Goal: Check status: Check status

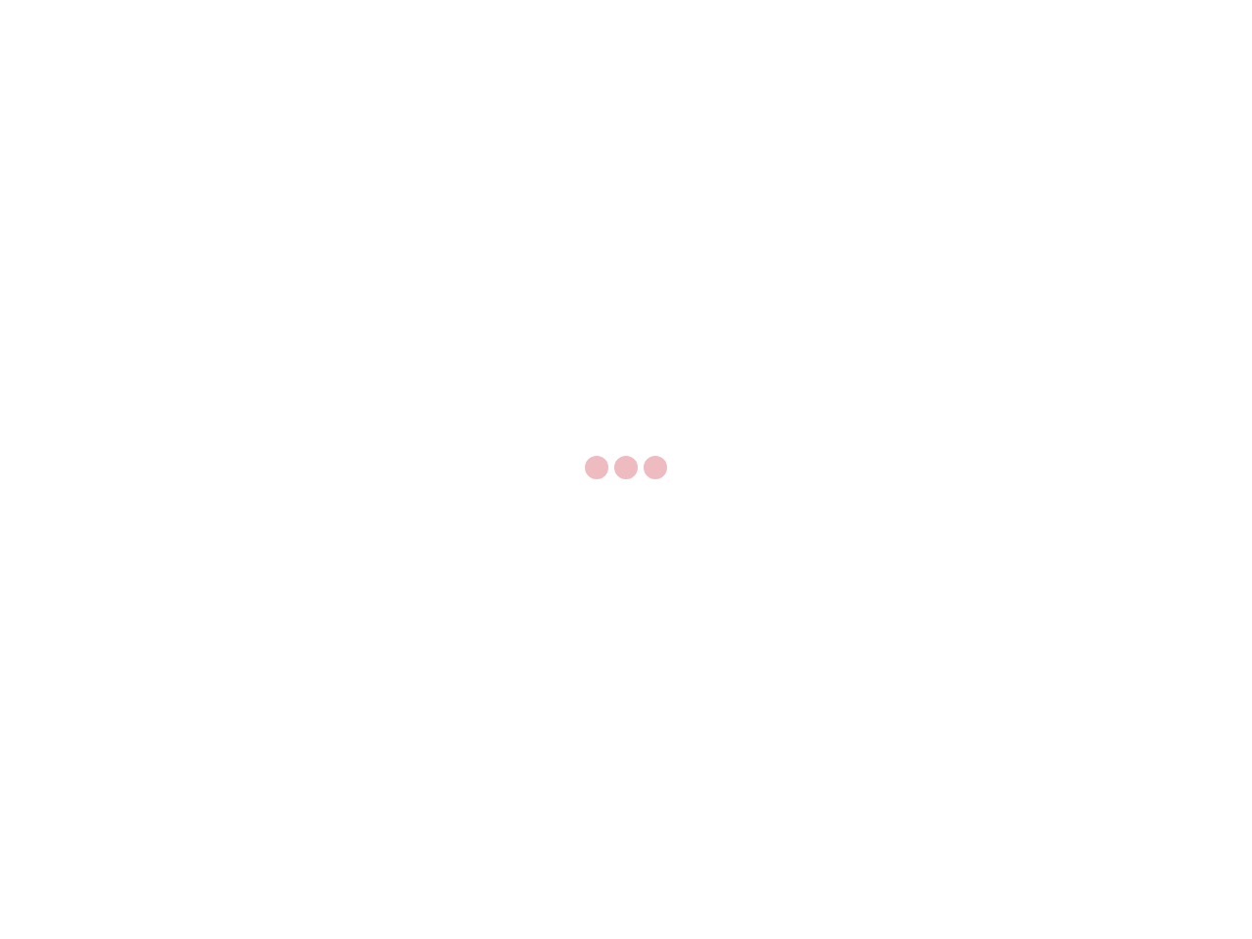
select select "US"
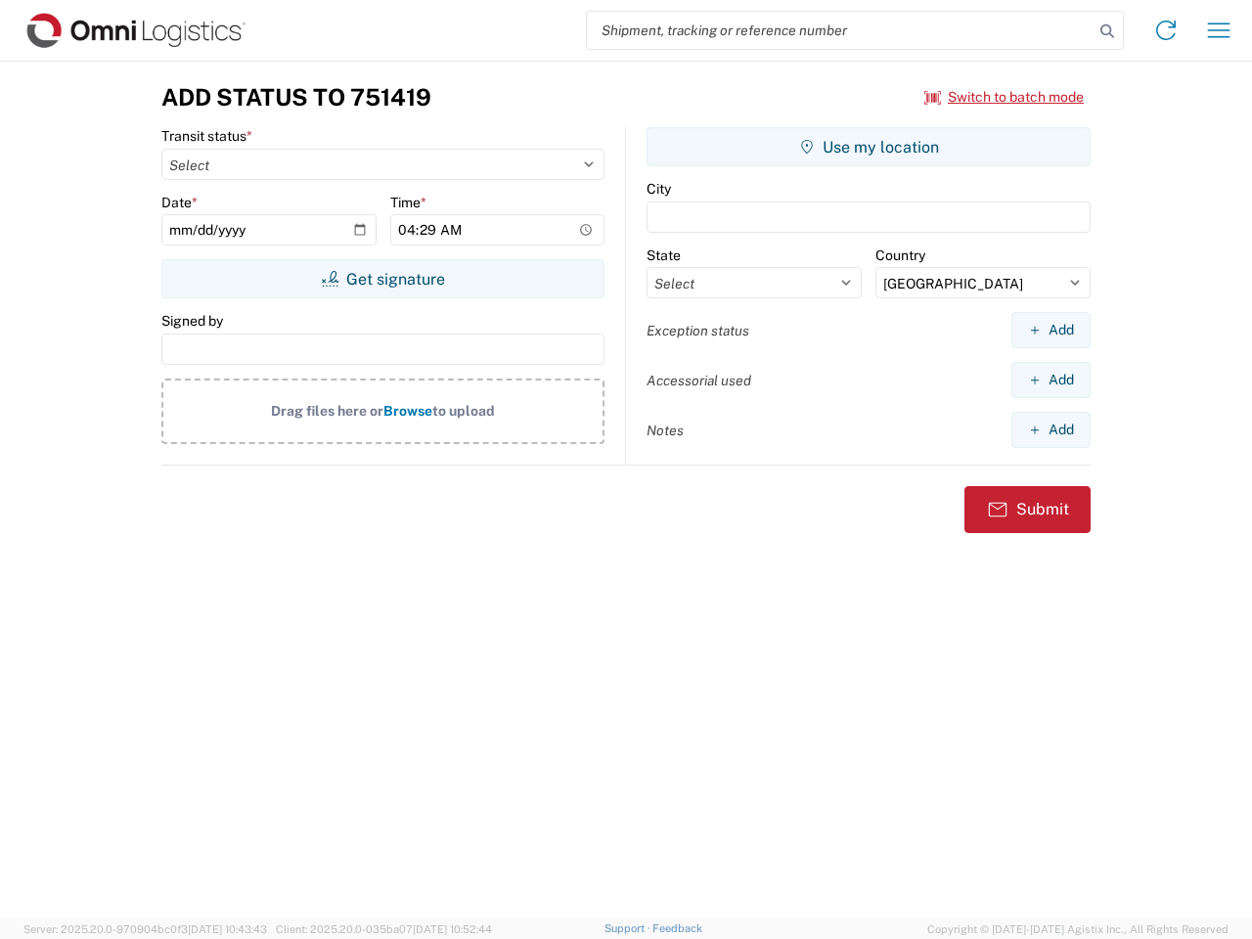
click at [840, 30] on input "search" at bounding box center [840, 30] width 506 height 37
click at [1107, 31] on icon at bounding box center [1106, 31] width 27 height 27
click at [1166, 30] on icon at bounding box center [1165, 30] width 31 height 31
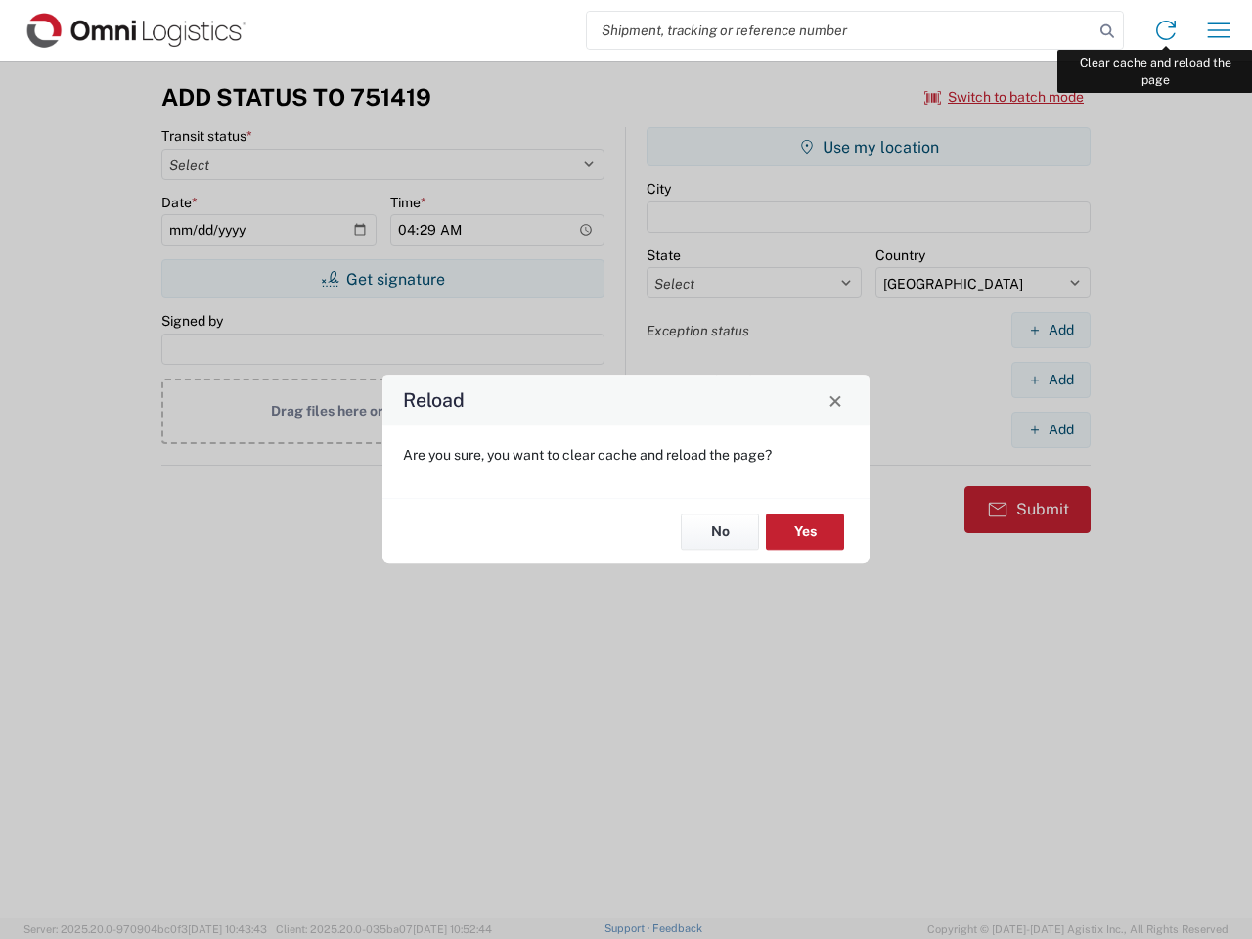
click at [1218, 30] on div "Reload Are you sure, you want to clear cache and reload the page? No Yes" at bounding box center [626, 469] width 1252 height 939
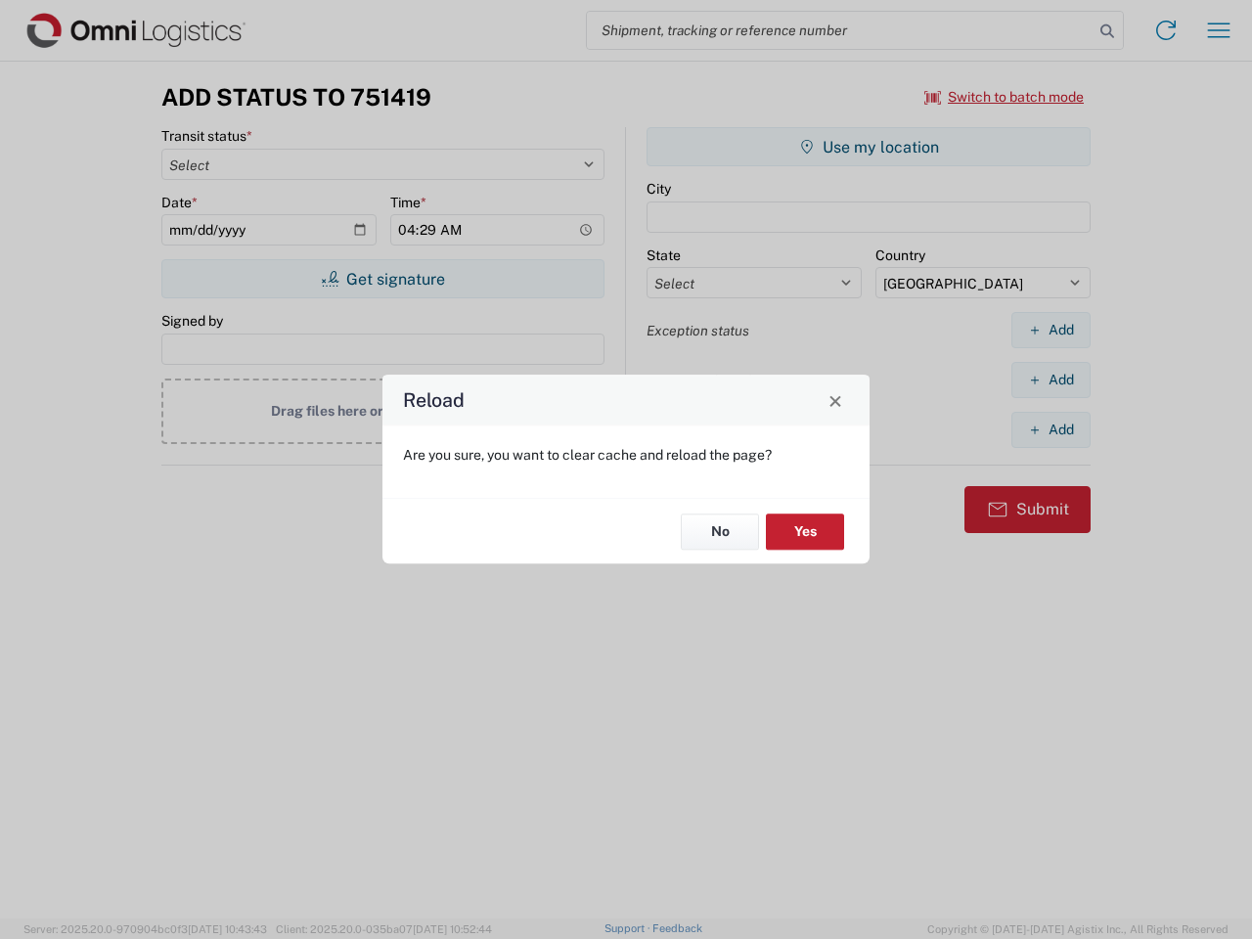
click at [1004, 97] on div "Reload Are you sure, you want to clear cache and reload the page? No Yes" at bounding box center [626, 469] width 1252 height 939
click at [382, 279] on div "Reload Are you sure, you want to clear cache and reload the page? No Yes" at bounding box center [626, 469] width 1252 height 939
click at [868, 147] on div "Reload Are you sure, you want to clear cache and reload the page? No Yes" at bounding box center [626, 469] width 1252 height 939
click at [1050, 330] on div "Reload Are you sure, you want to clear cache and reload the page? No Yes" at bounding box center [626, 469] width 1252 height 939
click at [1050, 379] on div "Reload Are you sure, you want to clear cache and reload the page? No Yes" at bounding box center [626, 469] width 1252 height 939
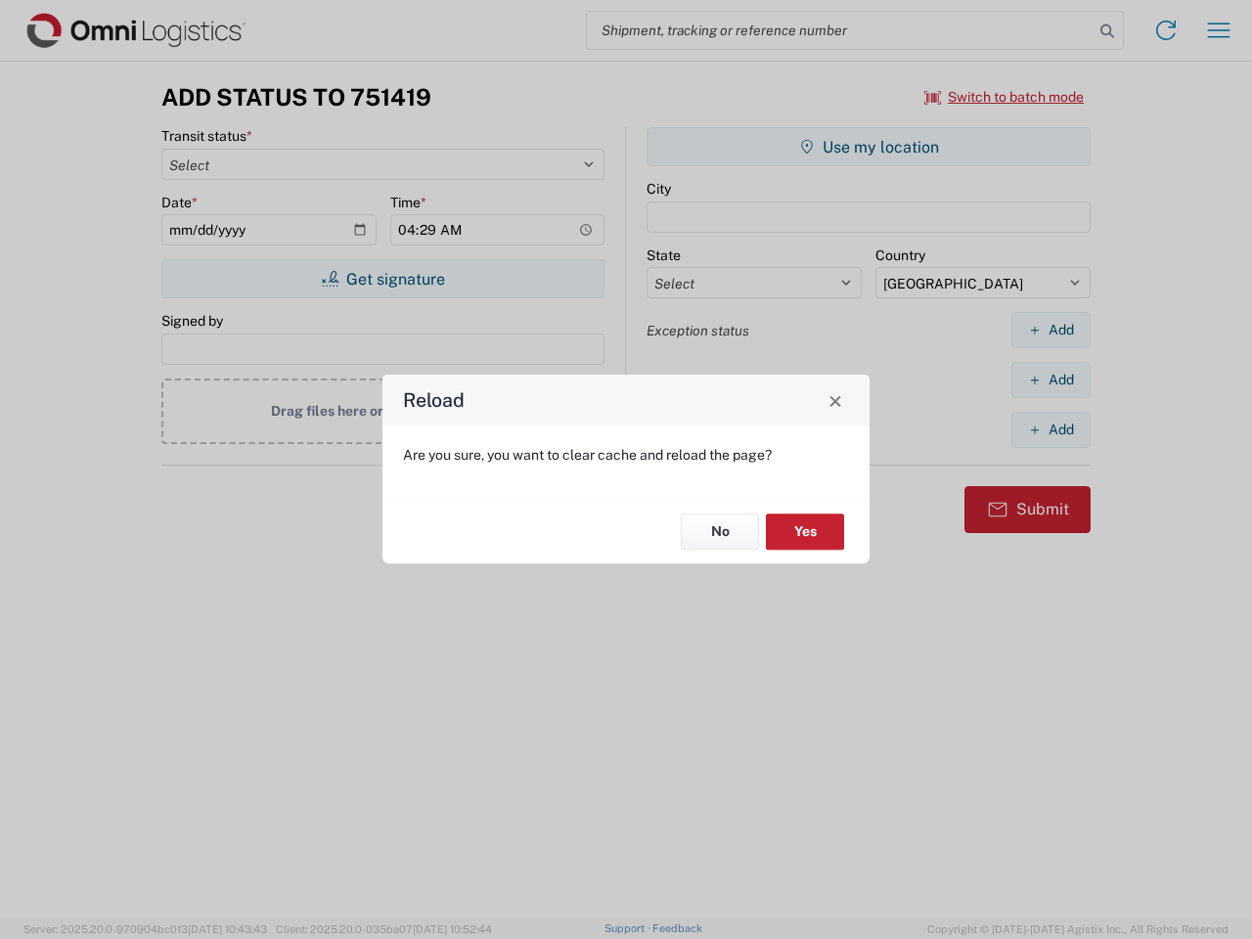
click at [1050, 429] on div "Reload Are you sure, you want to clear cache and reload the page? No Yes" at bounding box center [626, 469] width 1252 height 939
